Goal: Find specific page/section: Find specific page/section

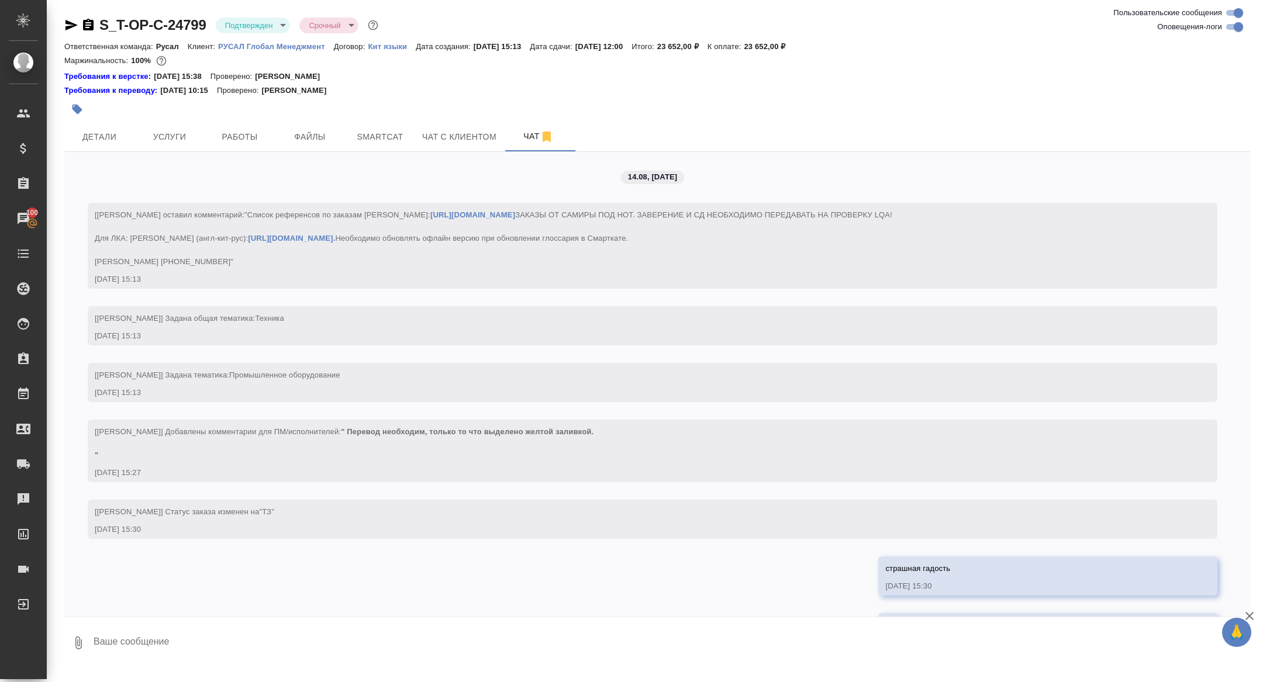
scroll to position [3131, 0]
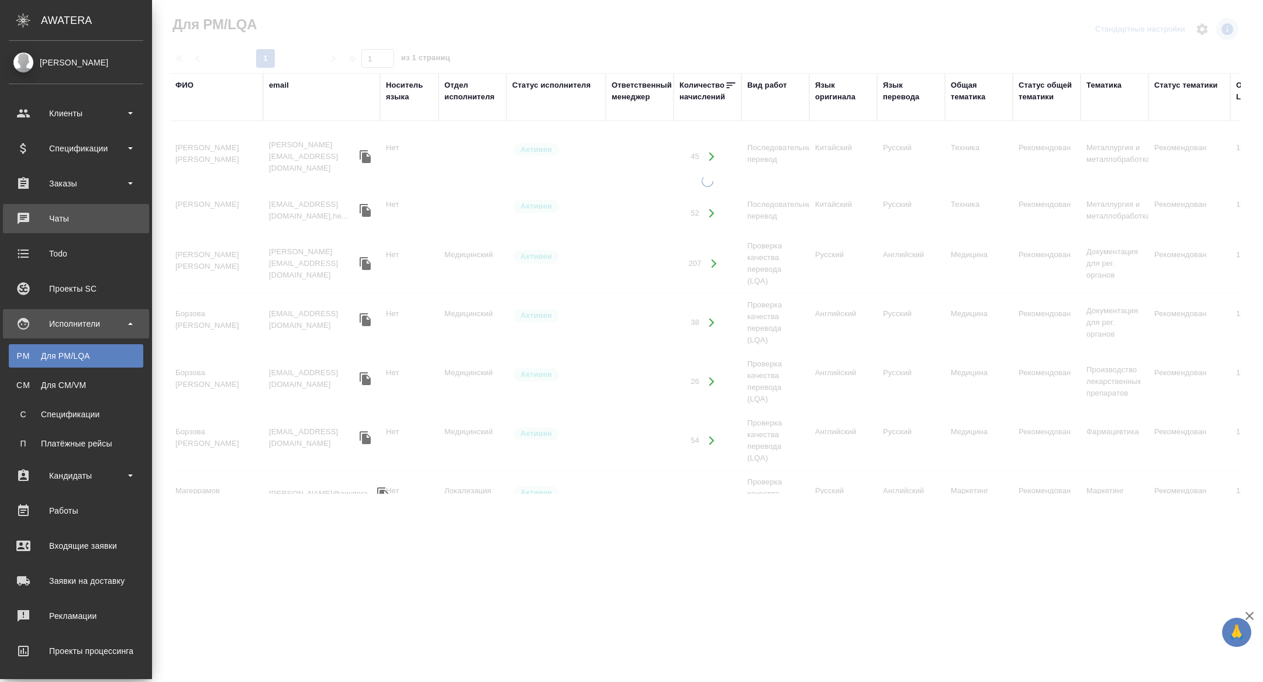
click at [27, 219] on div "Чаты" at bounding box center [76, 219] width 135 height 18
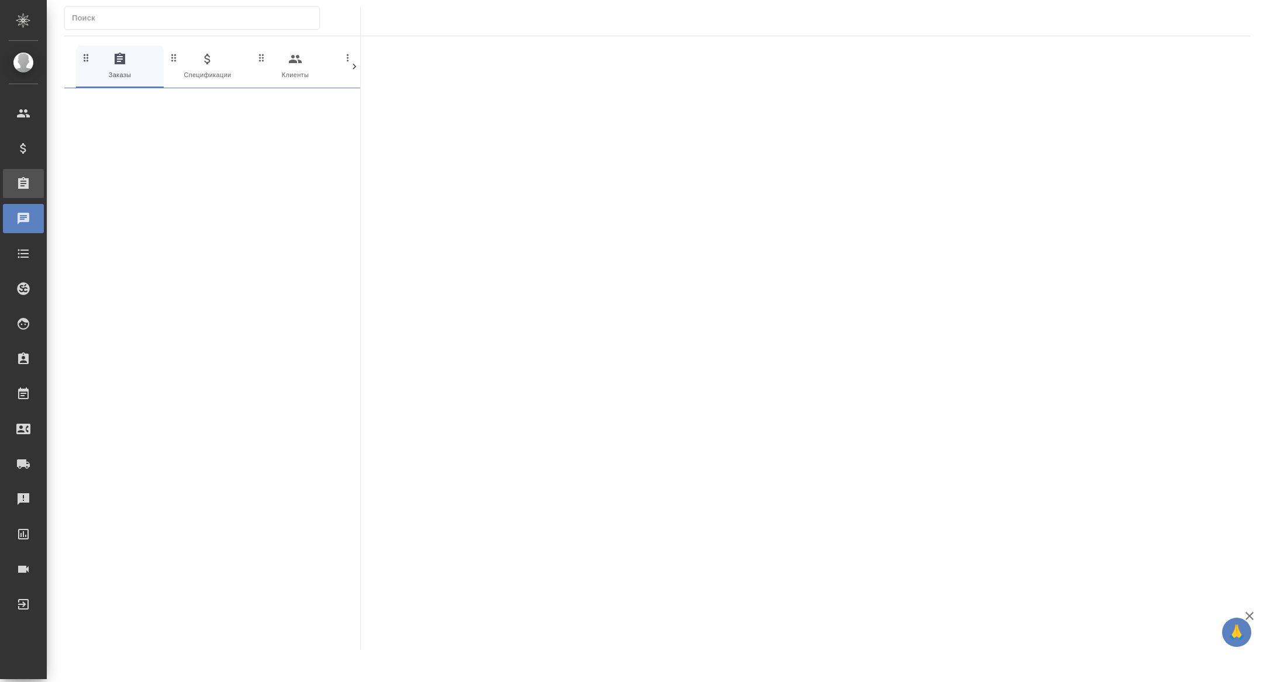
click at [18, 183] on div "Заказы" at bounding box center [8, 184] width 29 height 18
click at [19, 214] on span "В" at bounding box center [24, 216] width 18 height 12
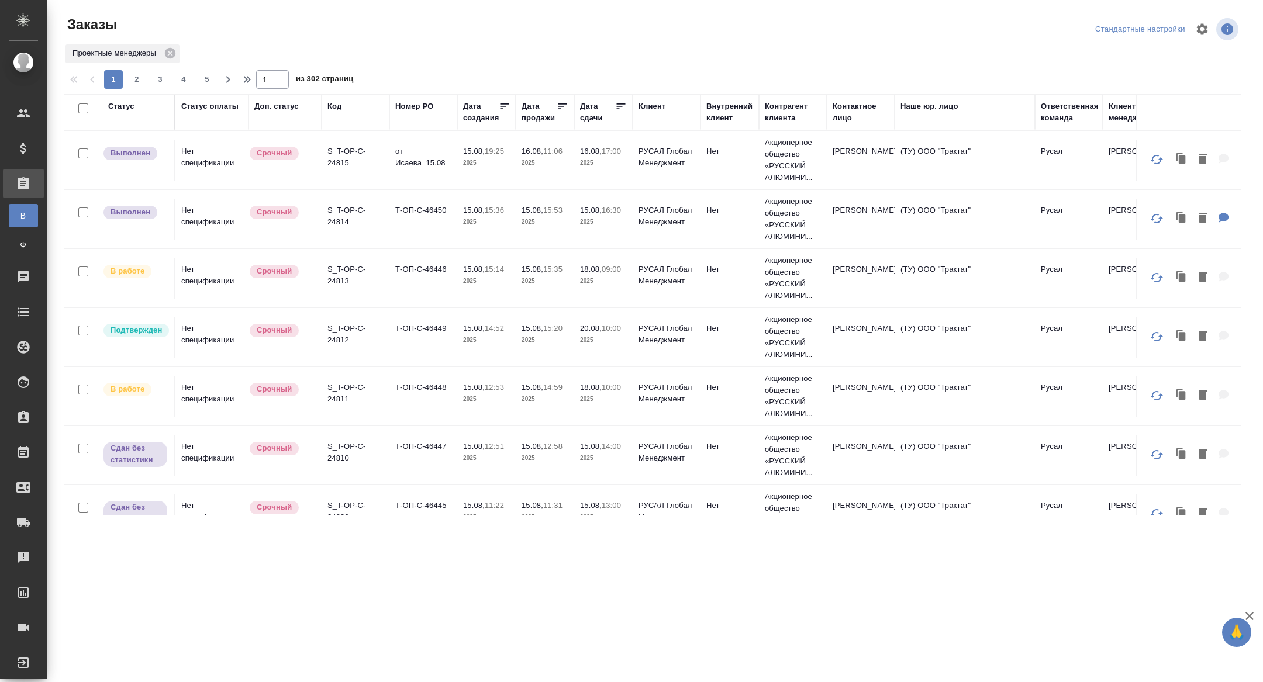
click at [584, 122] on div "Дата сдачи" at bounding box center [597, 112] width 35 height 23
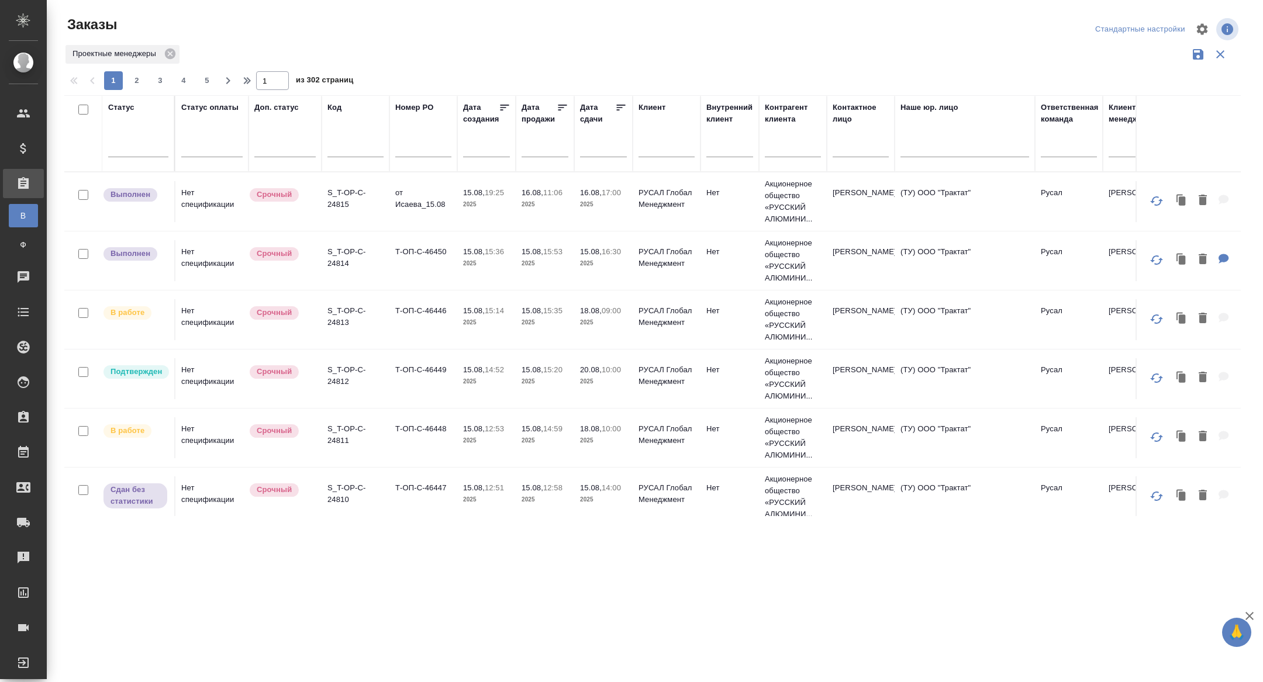
click at [591, 145] on input "text" at bounding box center [607, 147] width 40 height 16
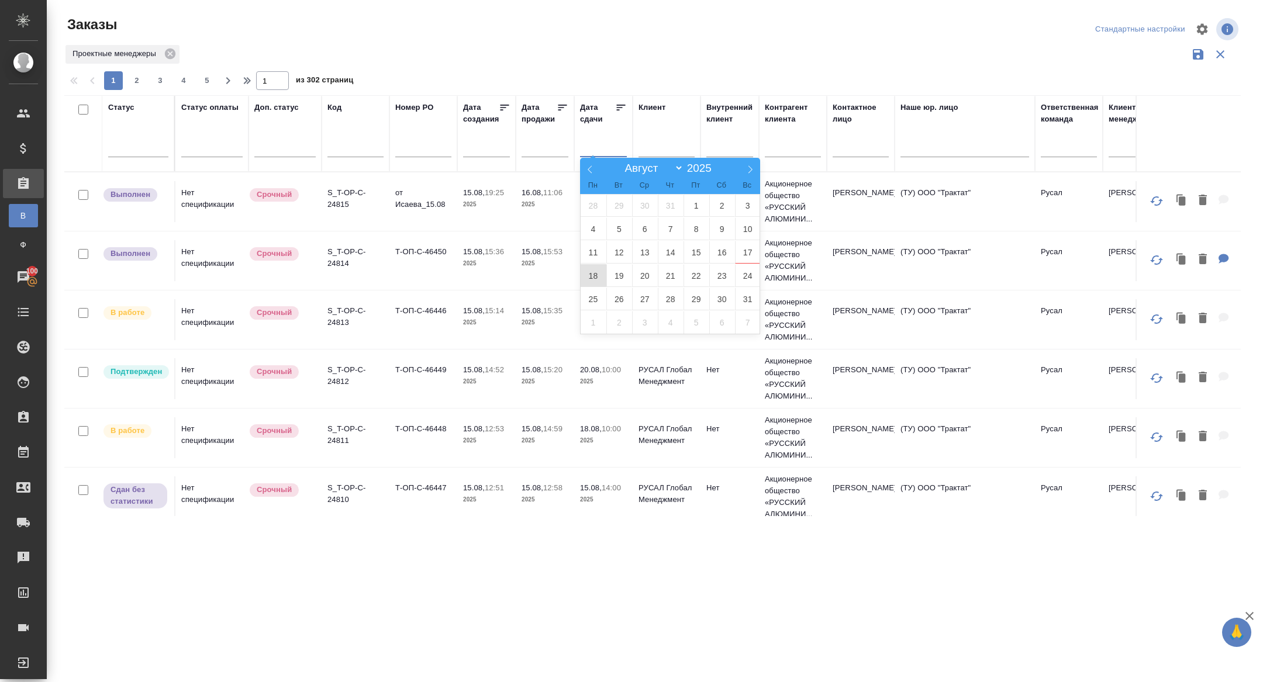
click at [591, 279] on span "18" at bounding box center [594, 275] width 26 height 23
type div "[DATE]T21:00:00.000Z"
click at [611, 277] on span "19" at bounding box center [619, 275] width 26 height 23
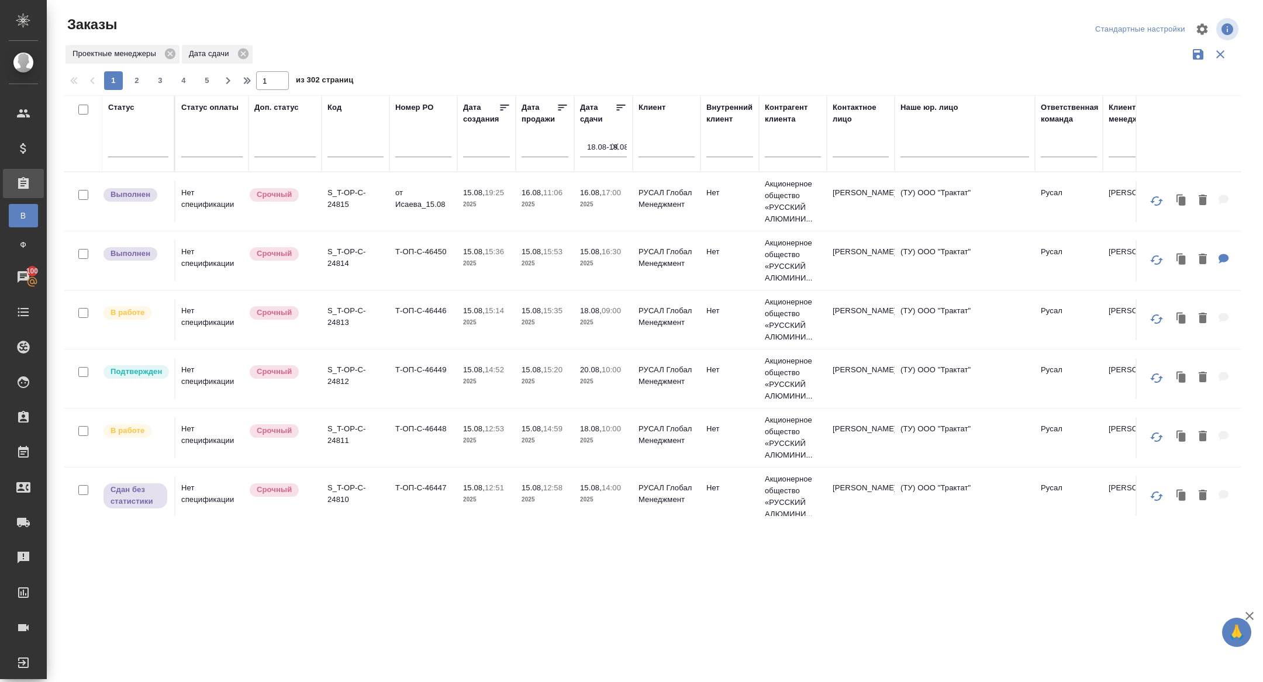
click at [616, 109] on icon at bounding box center [621, 108] width 12 height 12
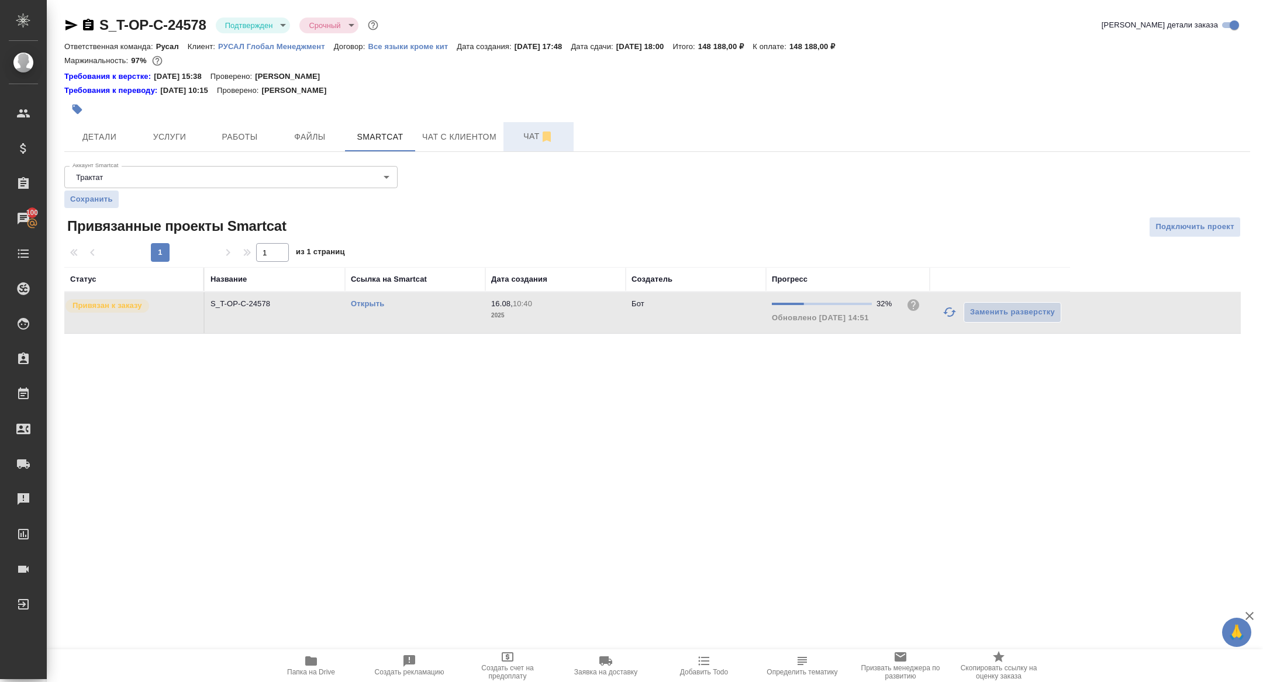
click at [524, 130] on span "Чат" at bounding box center [539, 136] width 56 height 15
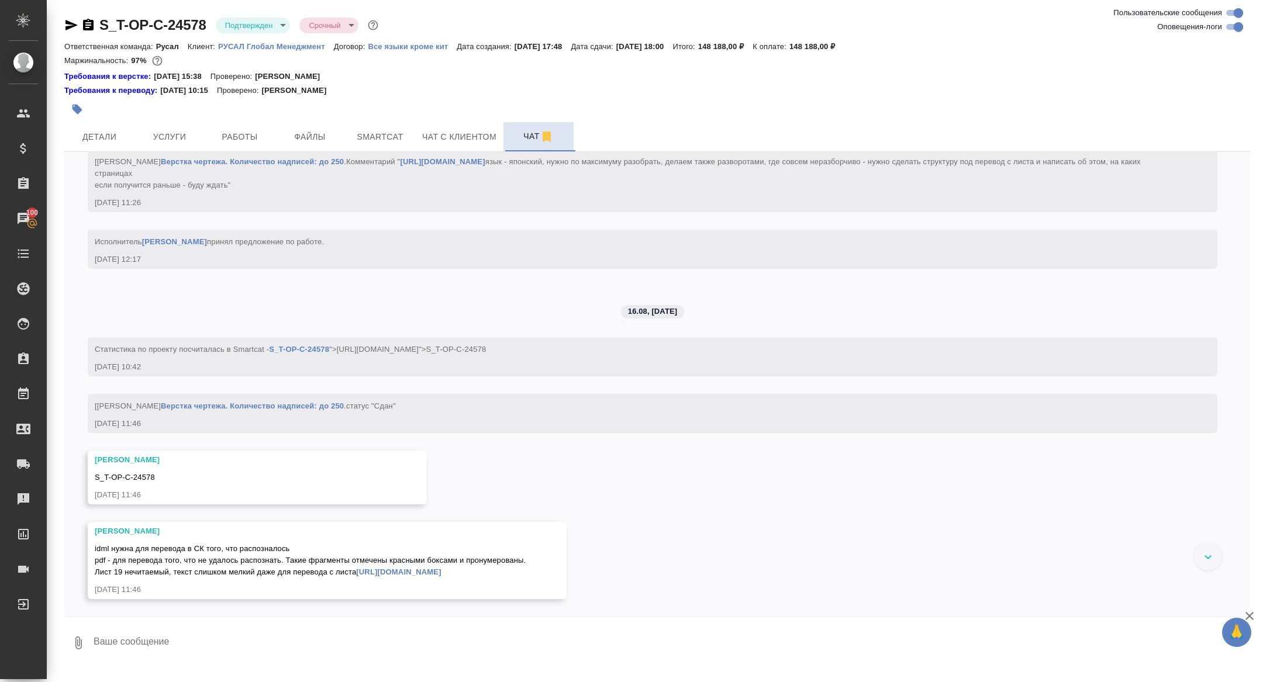
scroll to position [3753, 0]
